Goal: Feedback & Contribution: Leave review/rating

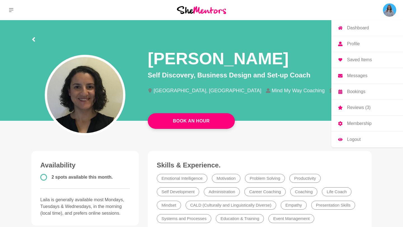
click at [389, 6] on img at bounding box center [389, 9] width 13 height 13
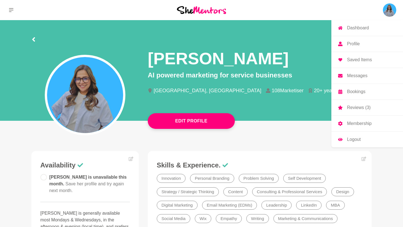
click at [353, 110] on p "Reviews (3)" at bounding box center [359, 108] width 24 height 4
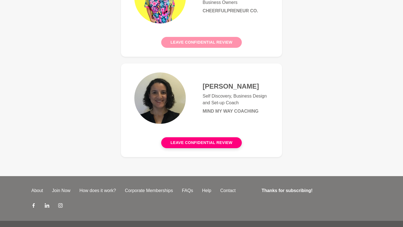
scroll to position [241, 0]
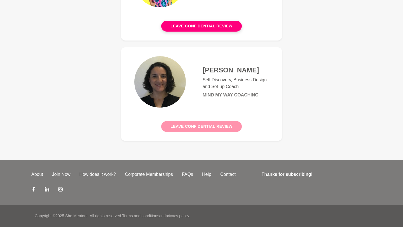
click at [227, 127] on button "Leave confidential review" at bounding box center [201, 126] width 80 height 11
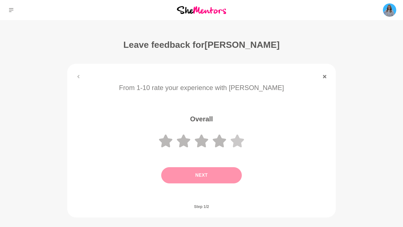
click at [240, 139] on icon at bounding box center [237, 141] width 13 height 13
click at [208, 178] on button "Next" at bounding box center [201, 176] width 81 height 16
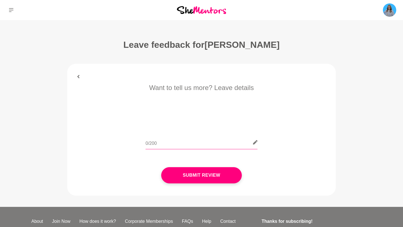
click at [167, 144] on input "text" at bounding box center [202, 143] width 112 height 14
paste input "Mentor hour with Laila has been such a relief because she truly understands wha…"
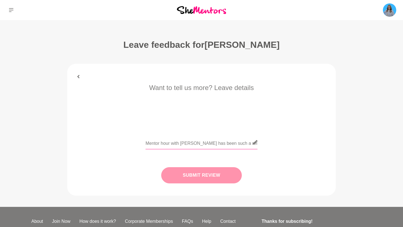
type input "Mentor hour with Laila has been such a relief because she truly understands wha…"
click at [212, 175] on button "Submit Review" at bounding box center [201, 176] width 81 height 16
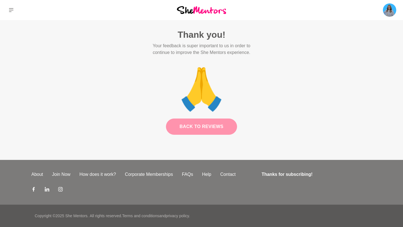
click at [211, 123] on link "Back to Reviews" at bounding box center [201, 127] width 71 height 16
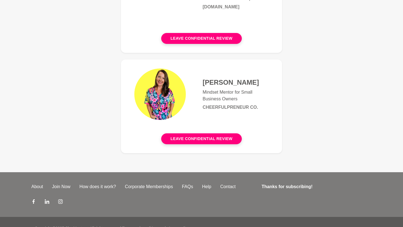
scroll to position [136, 0]
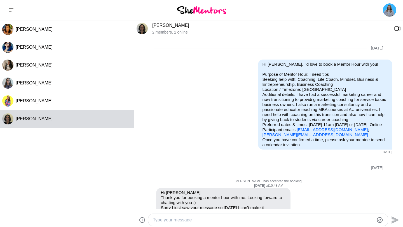
scroll to position [473, 0]
